Goal: Complete application form

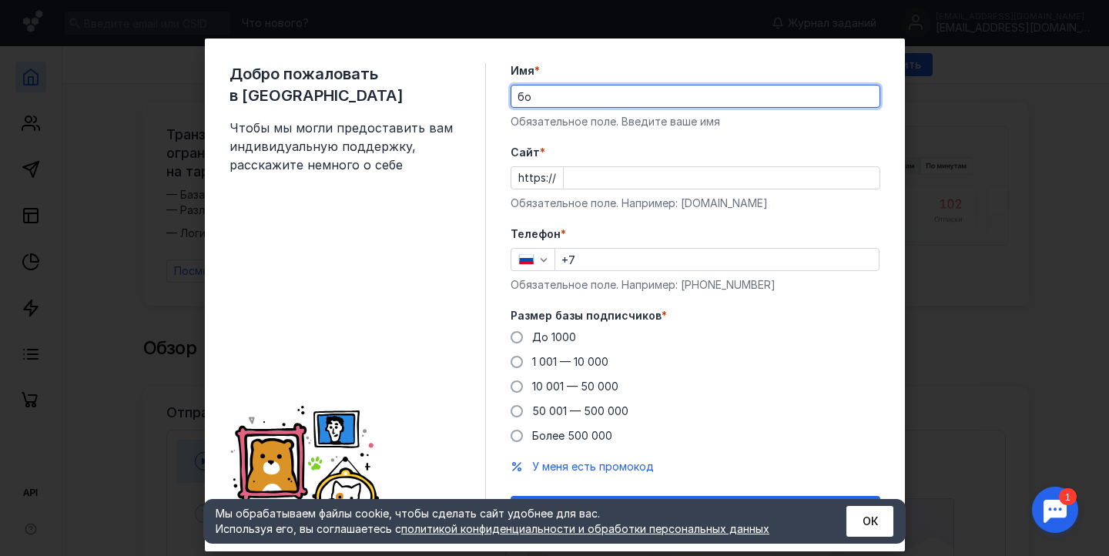
type input "б"
type input "[PERSON_NAME]"
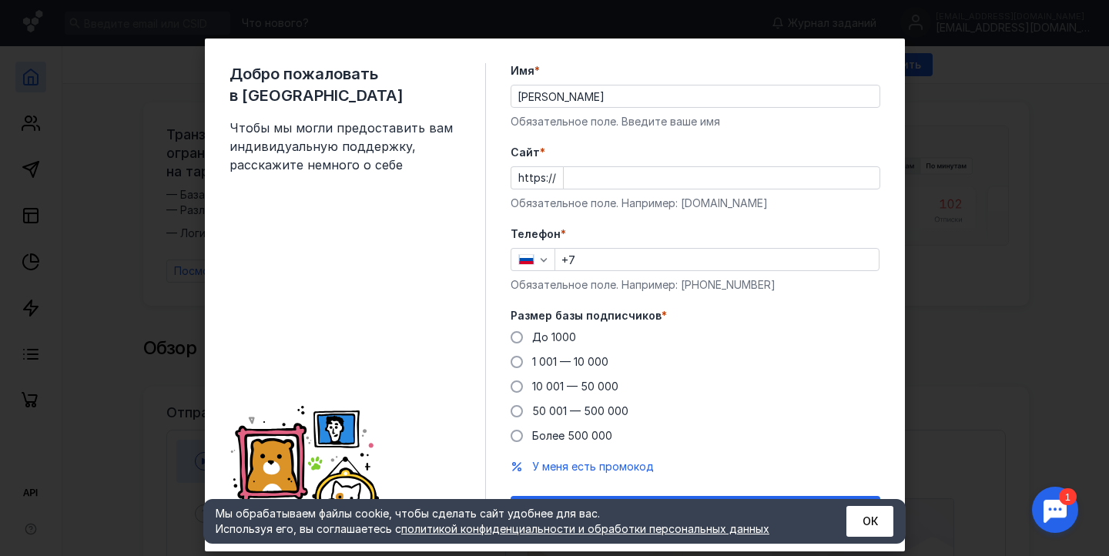
click at [530, 149] on span "Cайт" at bounding box center [525, 152] width 29 height 15
click at [564, 167] on input "Cайт *" at bounding box center [722, 178] width 316 height 22
click at [583, 176] on input "Cайт *" at bounding box center [722, 178] width 316 height 22
type input "[DOMAIN_NAME]"
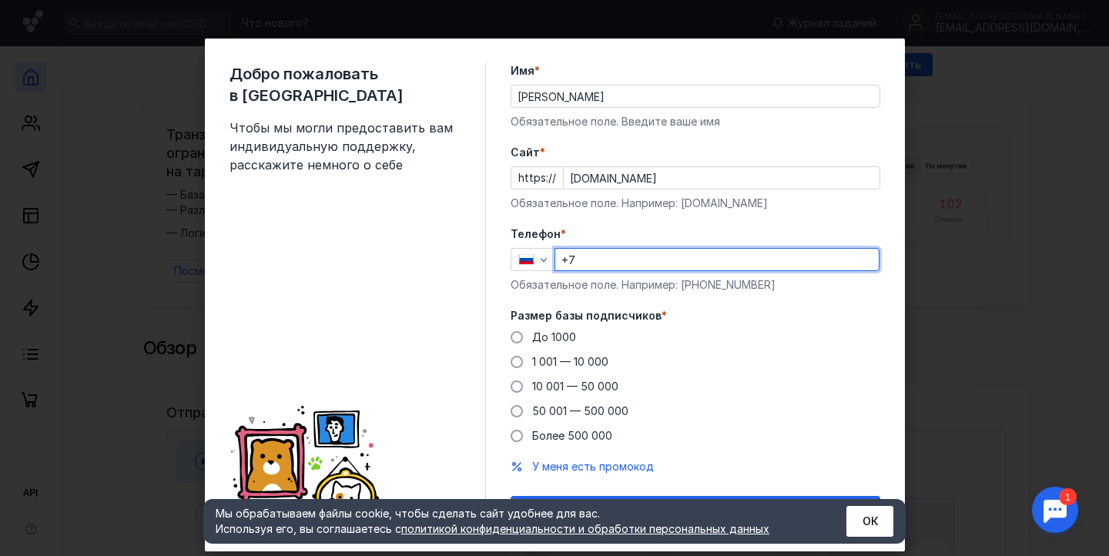
click at [593, 259] on input "+7" at bounding box center [716, 260] width 323 height 22
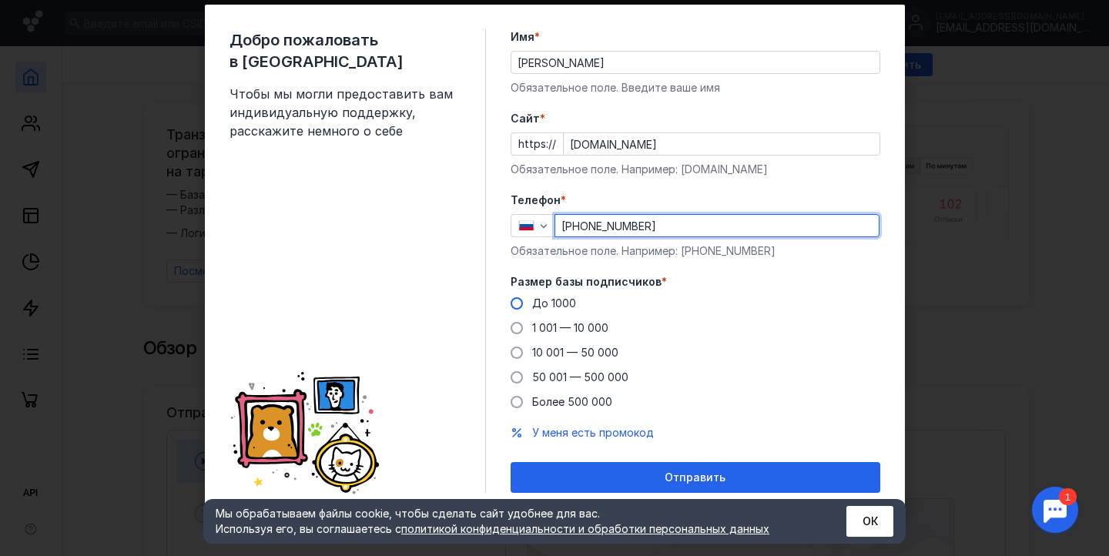
type input "[PHONE_NUMBER]"
click at [520, 300] on span at bounding box center [517, 303] width 12 height 12
click at [0, 0] on input "До 1000" at bounding box center [0, 0] width 0 height 0
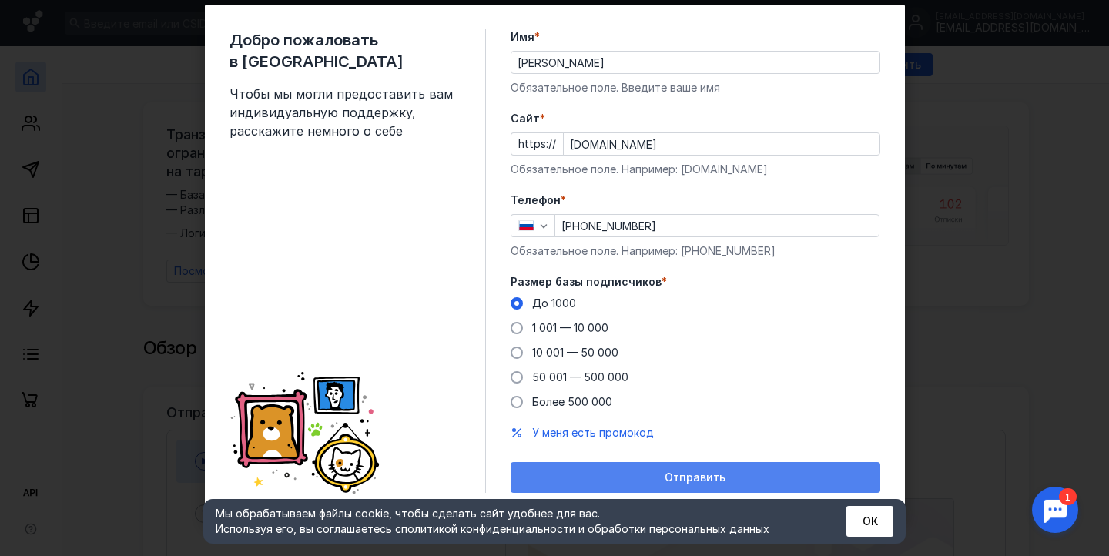
click at [560, 465] on div "Отправить" at bounding box center [696, 477] width 370 height 31
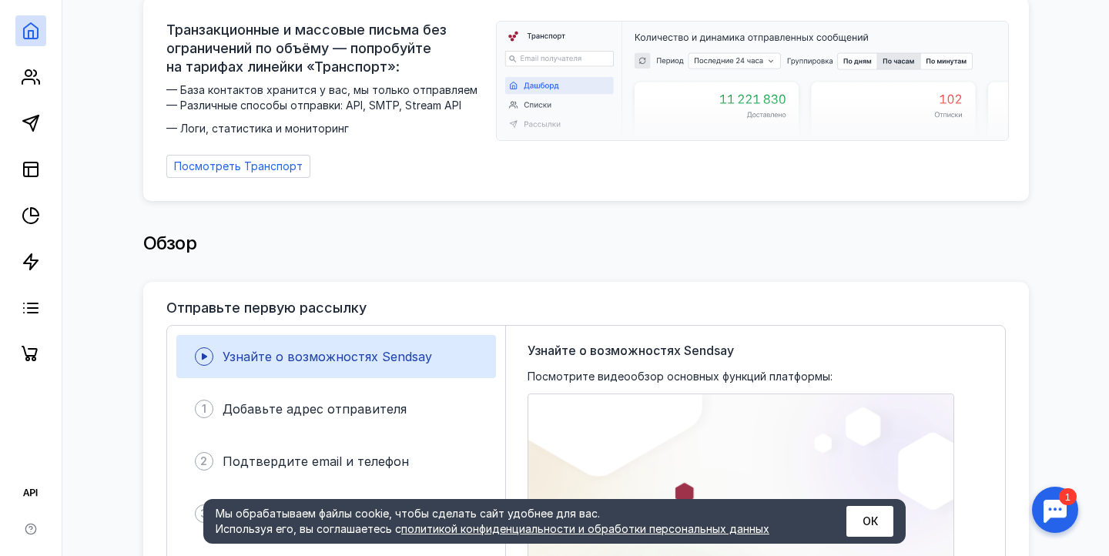
scroll to position [0, 0]
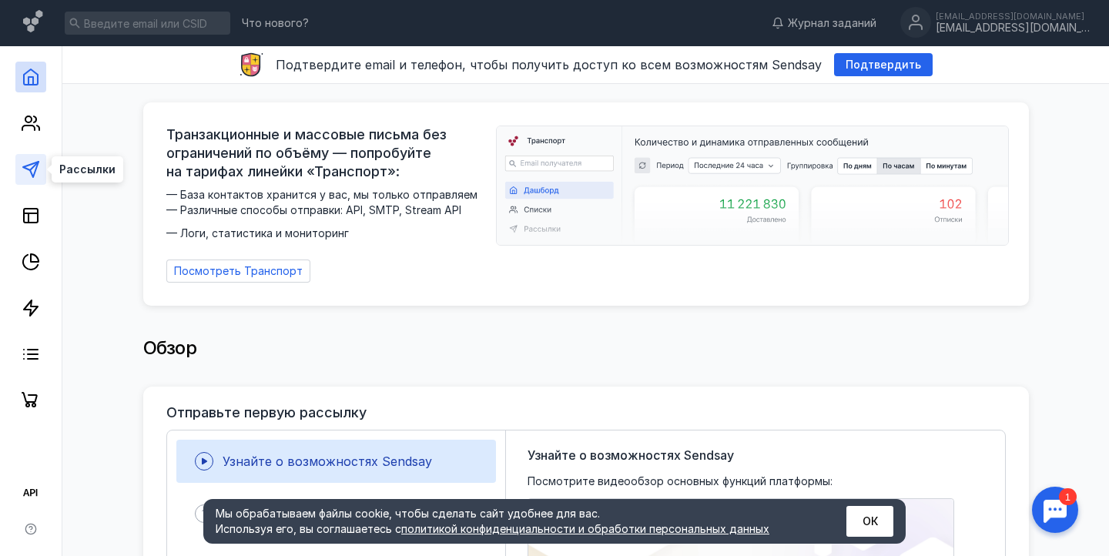
click at [31, 164] on polygon at bounding box center [30, 169] width 15 height 15
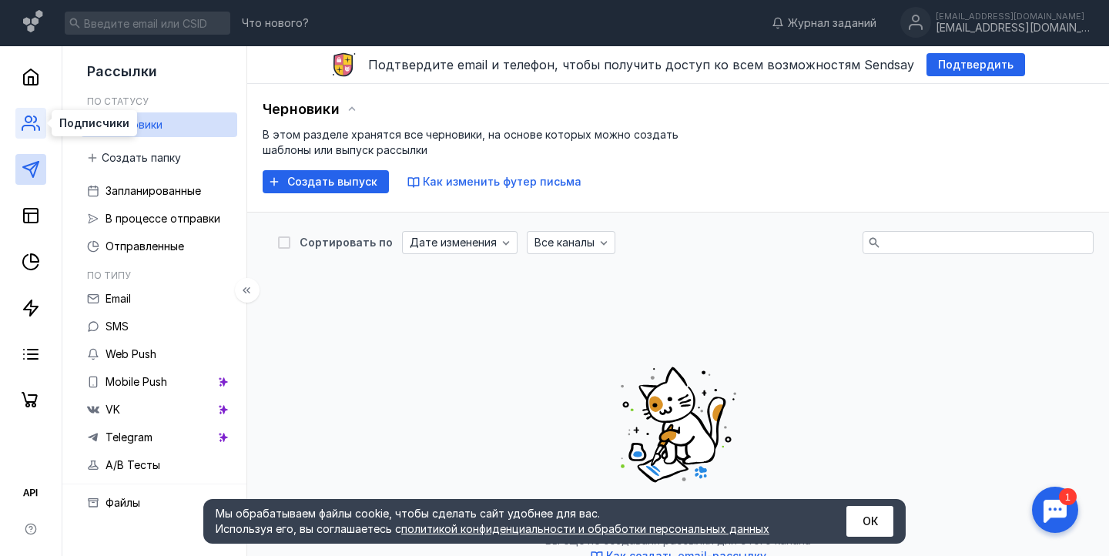
click at [34, 122] on icon at bounding box center [35, 119] width 2 height 6
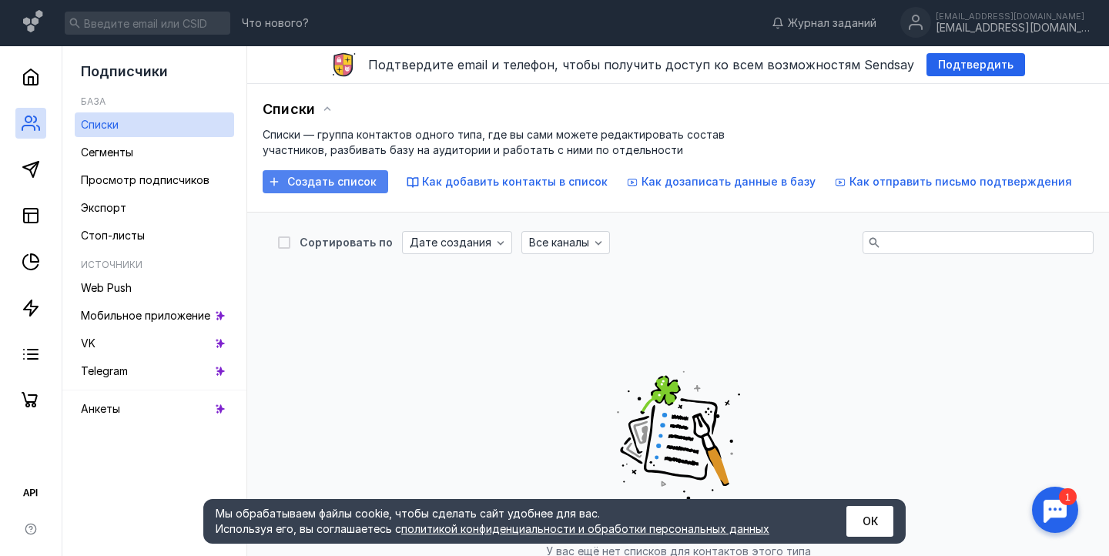
click at [304, 180] on span "Создать список" at bounding box center [331, 182] width 89 height 13
